Goal: Task Accomplishment & Management: Use online tool/utility

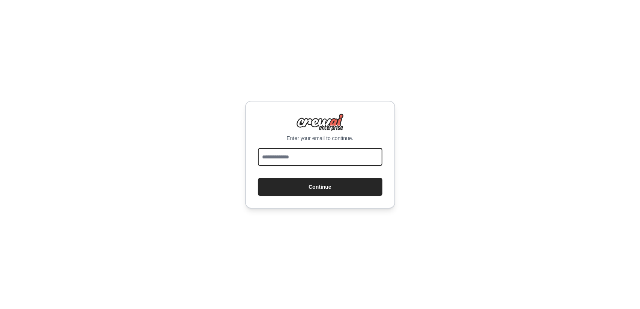
click at [314, 158] on input "email" at bounding box center [320, 157] width 125 height 18
type input "**********"
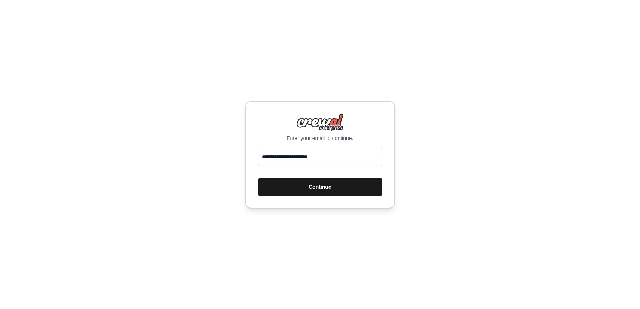
click at [339, 185] on button "Continue" at bounding box center [320, 187] width 125 height 18
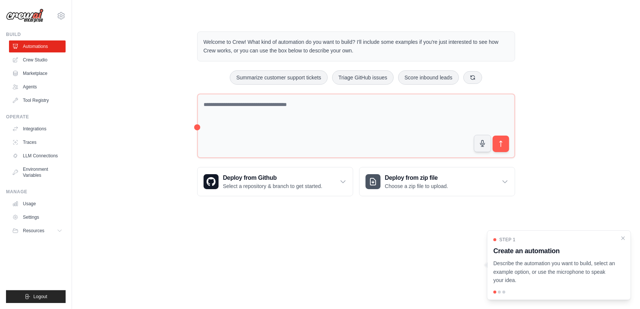
click at [538, 261] on p "Describe the automation you want to build, select an example option, or use the…" at bounding box center [555, 273] width 122 height 26
click at [486, 266] on div at bounding box center [486, 266] width 3 height 6
click at [499, 294] on div "Step 1 Create an automation Describe the automation you want to build, select a…" at bounding box center [559, 266] width 144 height 70
click at [500, 294] on div "Step 1 Create an automation Describe the automation you want to build, select a…" at bounding box center [559, 266] width 144 height 70
drag, startPoint x: 567, startPoint y: 272, endPoint x: 560, endPoint y: 272, distance: 6.8
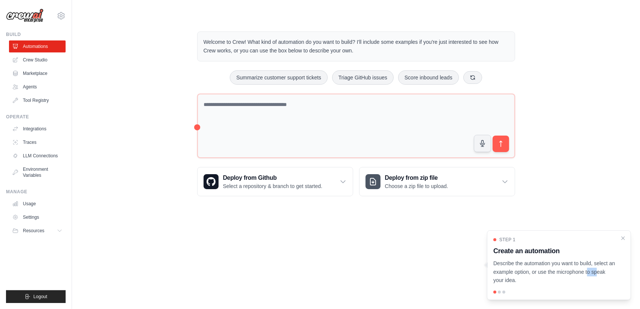
click at [560, 272] on p "Describe the automation you want to build, select an example option, or use the…" at bounding box center [555, 273] width 122 height 26
click at [529, 251] on h3 "Create an automation" at bounding box center [555, 251] width 122 height 11
click at [281, 76] on button "Summarize customer support tickets" at bounding box center [279, 77] width 98 height 14
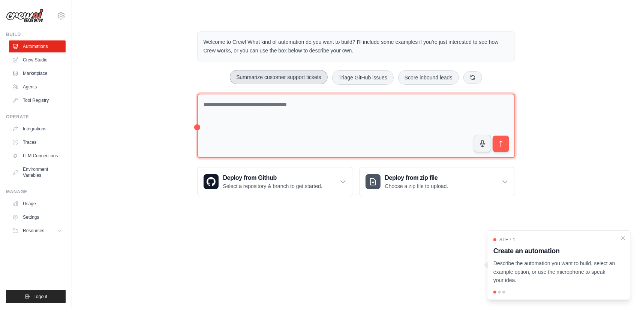
type textarea "**********"
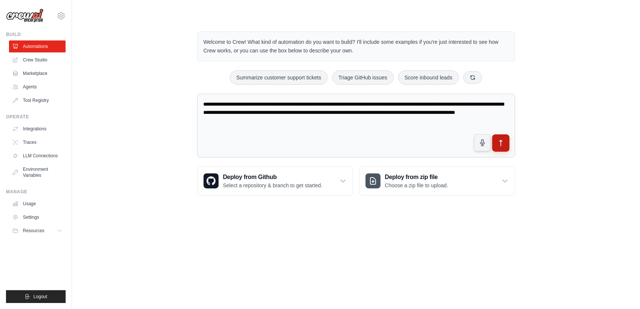
click at [498, 144] on icon "submit" at bounding box center [501, 144] width 8 height 8
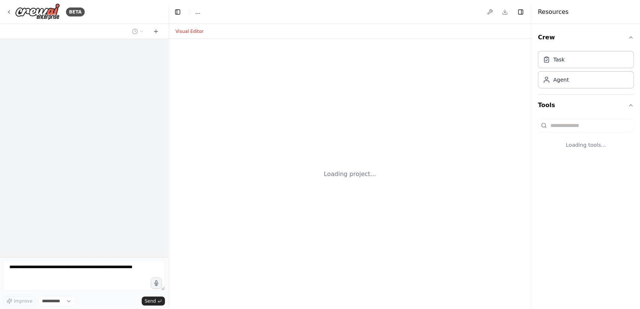
select select "****"
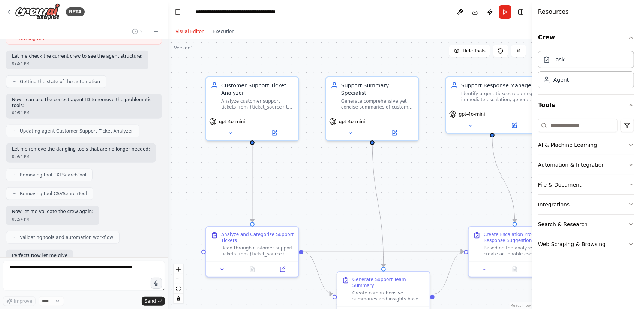
scroll to position [540, 0]
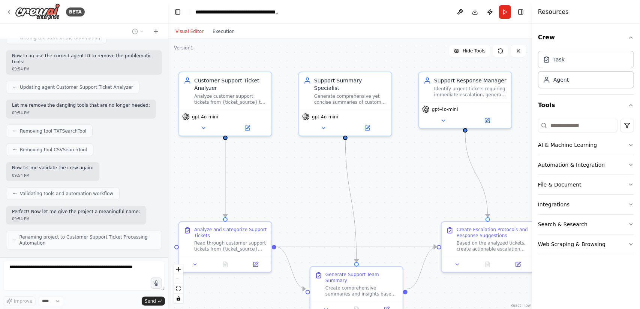
drag, startPoint x: 439, startPoint y: 185, endPoint x: 412, endPoint y: 180, distance: 27.4
click at [412, 180] on div ".deletable-edge-delete-btn { width: 20px; height: 20px; border: 0px solid #ffff…" at bounding box center [350, 174] width 364 height 270
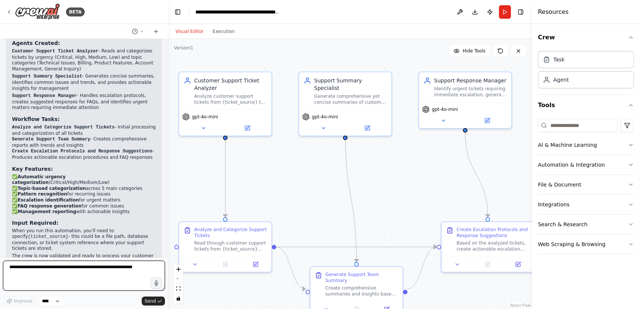
scroll to position [787, 0]
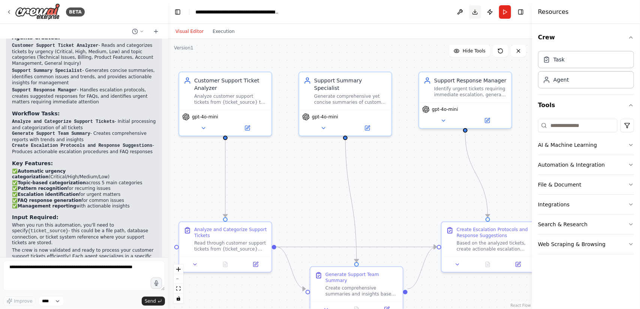
click at [475, 12] on button "Download" at bounding box center [475, 12] width 12 height 14
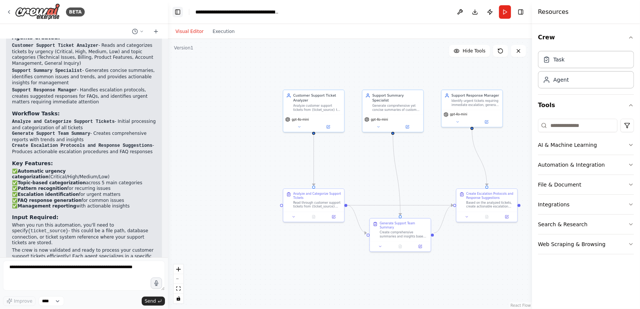
click at [179, 12] on button "Toggle Left Sidebar" at bounding box center [178, 12] width 11 height 11
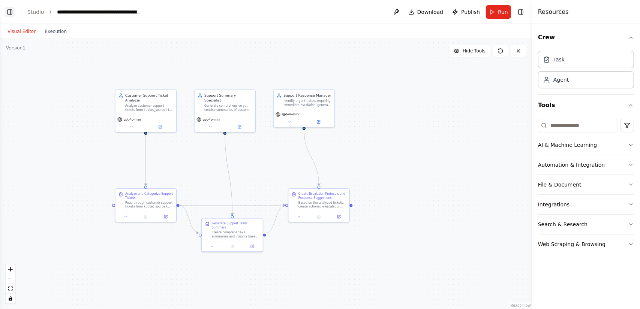
click at [9, 10] on button "Toggle Left Sidebar" at bounding box center [10, 12] width 11 height 11
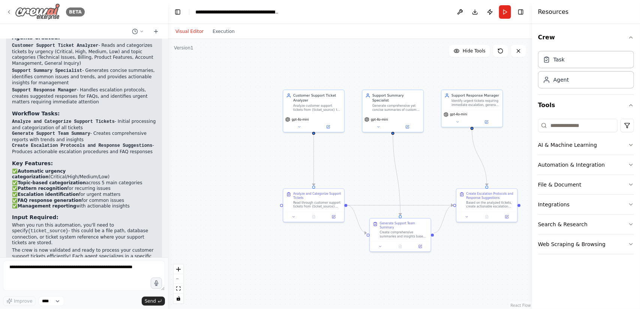
click at [10, 11] on icon at bounding box center [9, 12] width 6 height 6
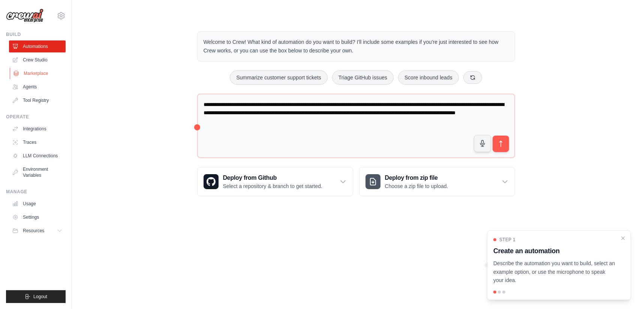
click at [50, 72] on link "Marketplace" at bounding box center [38, 74] width 57 height 12
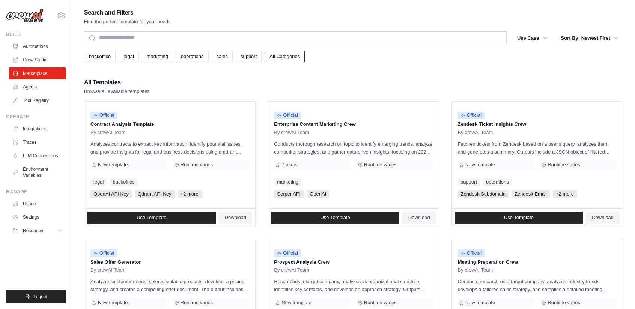
click at [51, 60] on link "Crew Studio" at bounding box center [37, 60] width 57 height 12
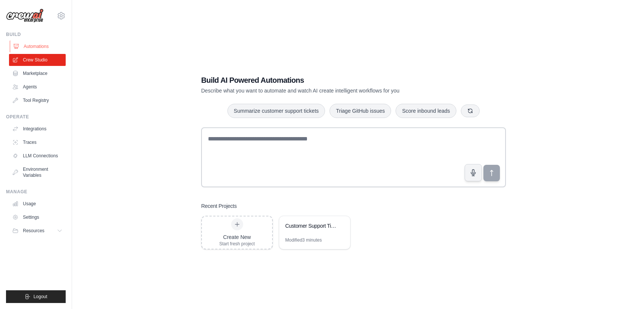
click at [49, 48] on link "Automations" at bounding box center [38, 47] width 57 height 12
click at [47, 229] on button "Resources" at bounding box center [38, 231] width 57 height 12
